Goal: Navigation & Orientation: Understand site structure

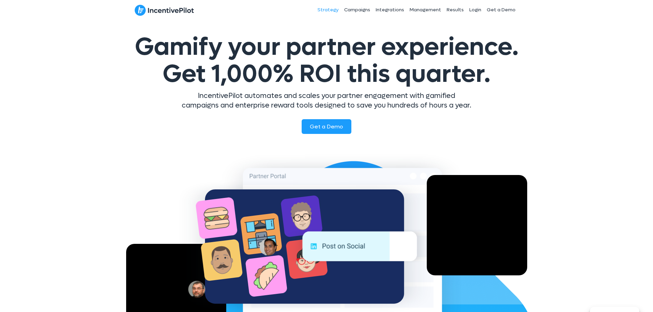
click at [325, 10] on link "Strategy" at bounding box center [328, 9] width 27 height 17
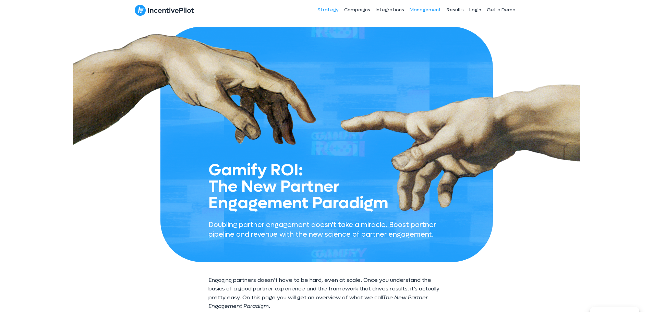
click at [422, 12] on link "Management" at bounding box center [425, 9] width 37 height 17
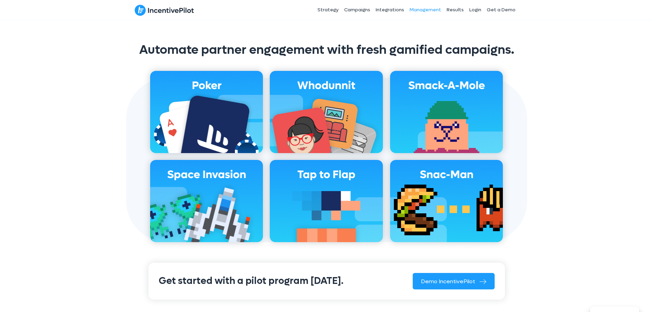
scroll to position [579, 0]
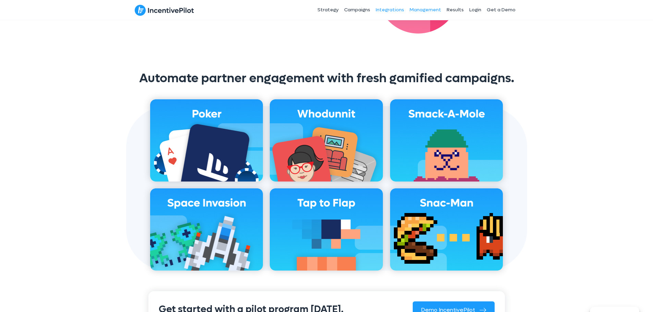
click at [381, 7] on link "Integrations" at bounding box center [390, 9] width 34 height 17
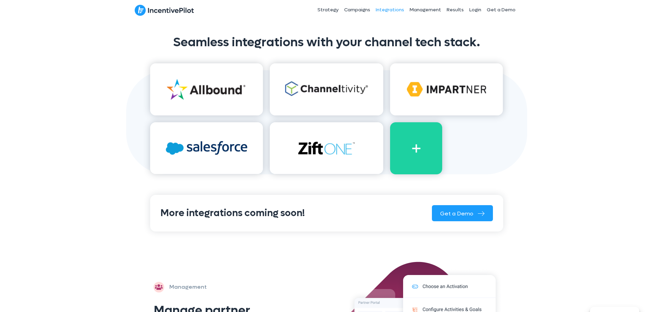
scroll to position [412, 0]
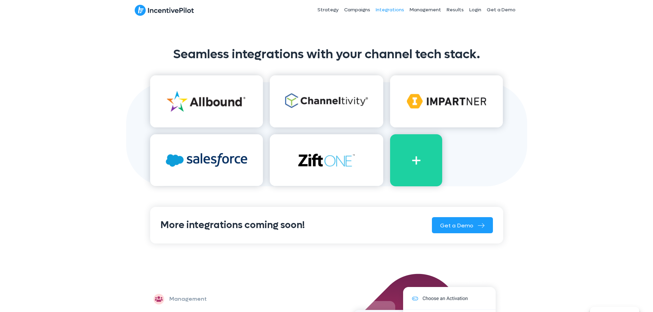
click at [217, 108] on img at bounding box center [206, 101] width 113 height 52
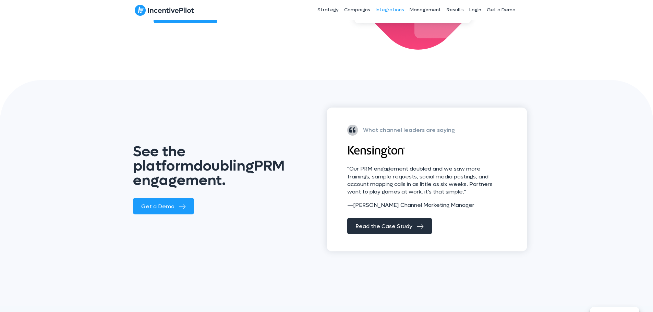
scroll to position [807, 0]
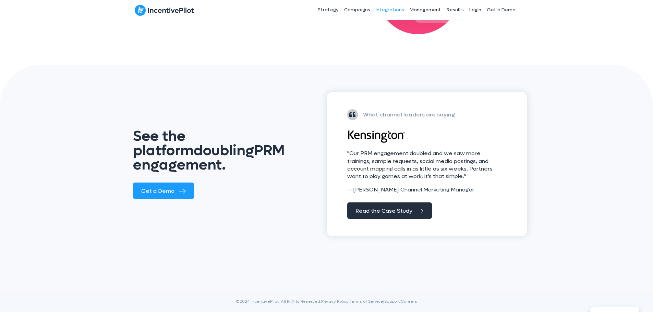
click at [642, 195] on div "See the platform doubling PRM engagement. Get a Demo Integrations What channel …" at bounding box center [326, 178] width 653 height 226
